Goal: Information Seeking & Learning: Learn about a topic

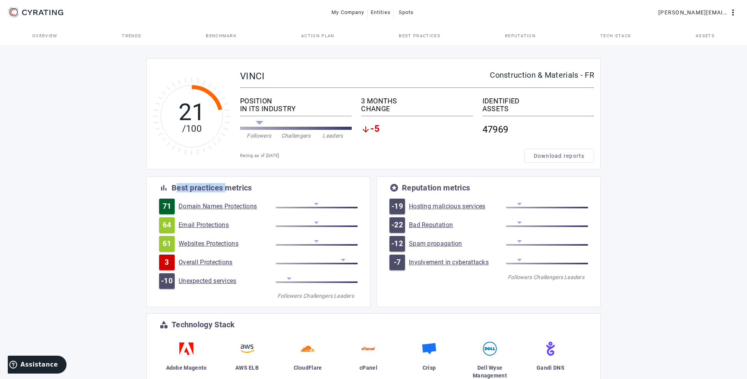
drag, startPoint x: 225, startPoint y: 189, endPoint x: 164, endPoint y: 187, distance: 60.3
click at [164, 187] on div "bar_chart Best practices metrics" at bounding box center [258, 187] width 198 height 9
click at [184, 187] on div "Best practices metrics" at bounding box center [211, 188] width 80 height 8
click at [212, 203] on link "Domain Names Protections" at bounding box center [226, 207] width 97 height 8
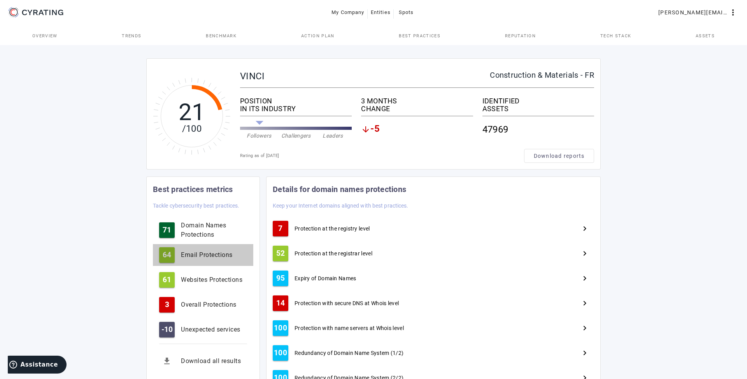
click at [193, 255] on div "Email Protections" at bounding box center [214, 254] width 66 height 9
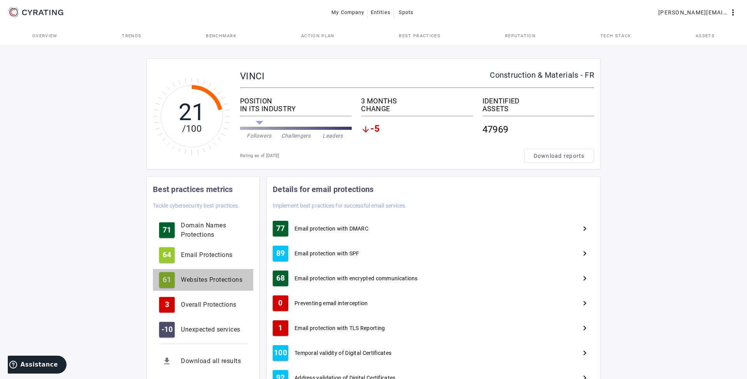
click at [208, 284] on div "Websites Protections" at bounding box center [214, 279] width 66 height 9
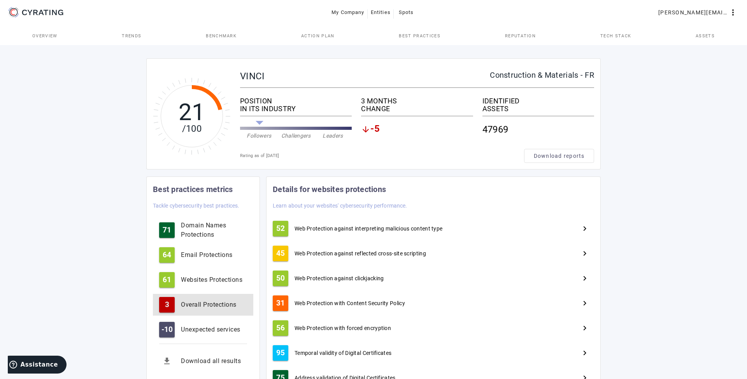
click at [209, 302] on div "Overall Protections" at bounding box center [214, 304] width 66 height 9
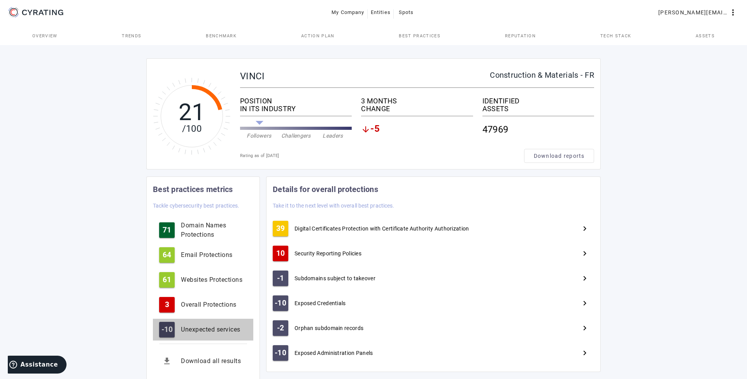
click at [208, 324] on button "-10 Unexpected services" at bounding box center [203, 330] width 100 height 22
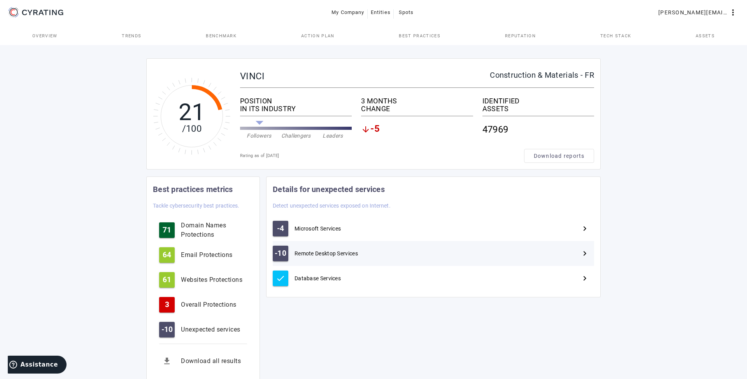
click at [372, 258] on div "-10 Remote Desktop Services navigate_next" at bounding box center [433, 253] width 321 height 25
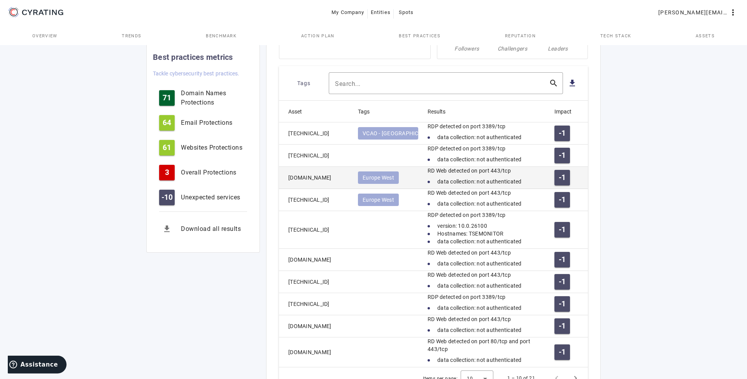
scroll to position [338, 0]
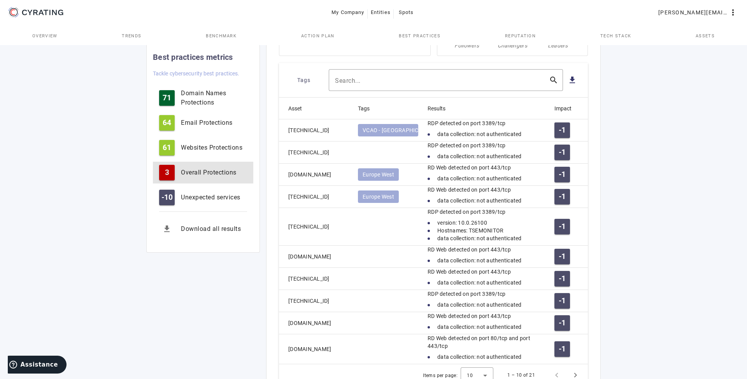
click at [202, 175] on div "Overall Protections" at bounding box center [214, 172] width 66 height 9
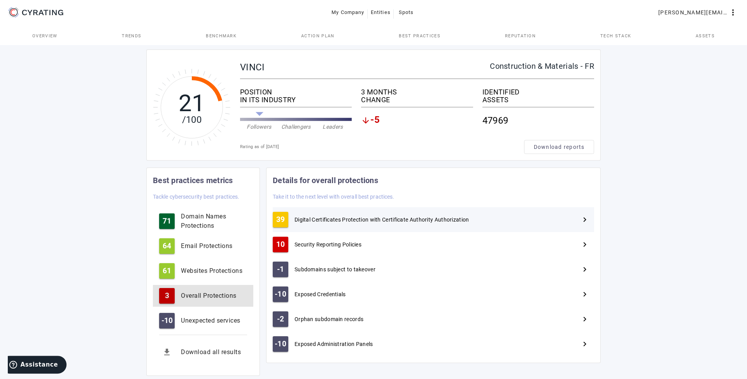
scroll to position [26, 0]
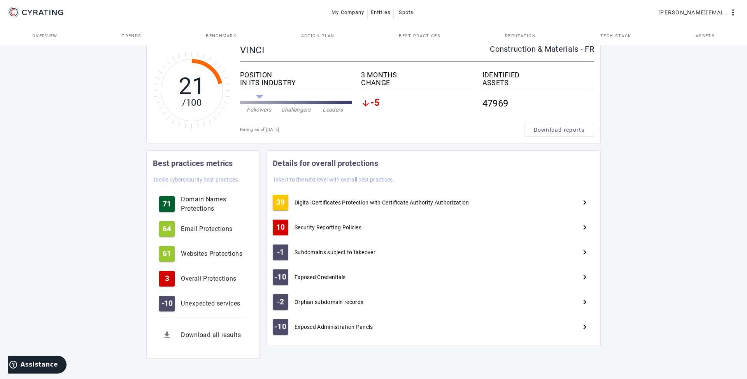
click at [379, 133] on div "Rating as of [DATE]" at bounding box center [382, 130] width 284 height 8
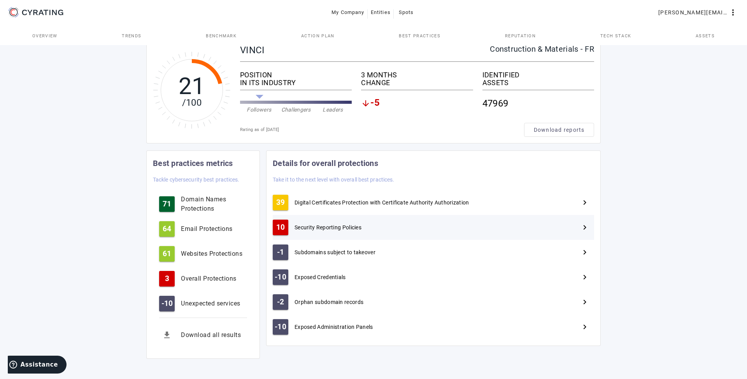
click at [388, 226] on div "Security Reporting Policies" at bounding box center [431, 228] width 281 height 8
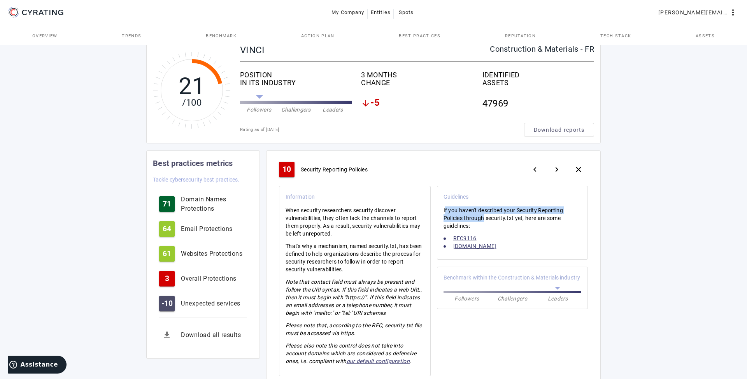
drag, startPoint x: 444, startPoint y: 210, endPoint x: 485, endPoint y: 215, distance: 41.5
click at [485, 215] on p "If you haven't described your Security Reporting Policies through security.txt …" at bounding box center [512, 217] width 138 height 23
click at [487, 208] on p "If you haven't described your Security Reporting Policies through security.txt …" at bounding box center [512, 217] width 138 height 23
click at [362, 225] on p "When security researchers security discover vulnerabilities, they often lack th…" at bounding box center [354, 221] width 138 height 31
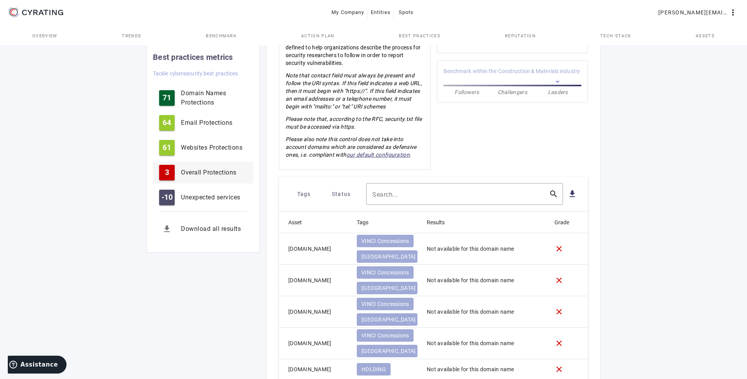
scroll to position [105, 0]
